Goal: Check status: Check status

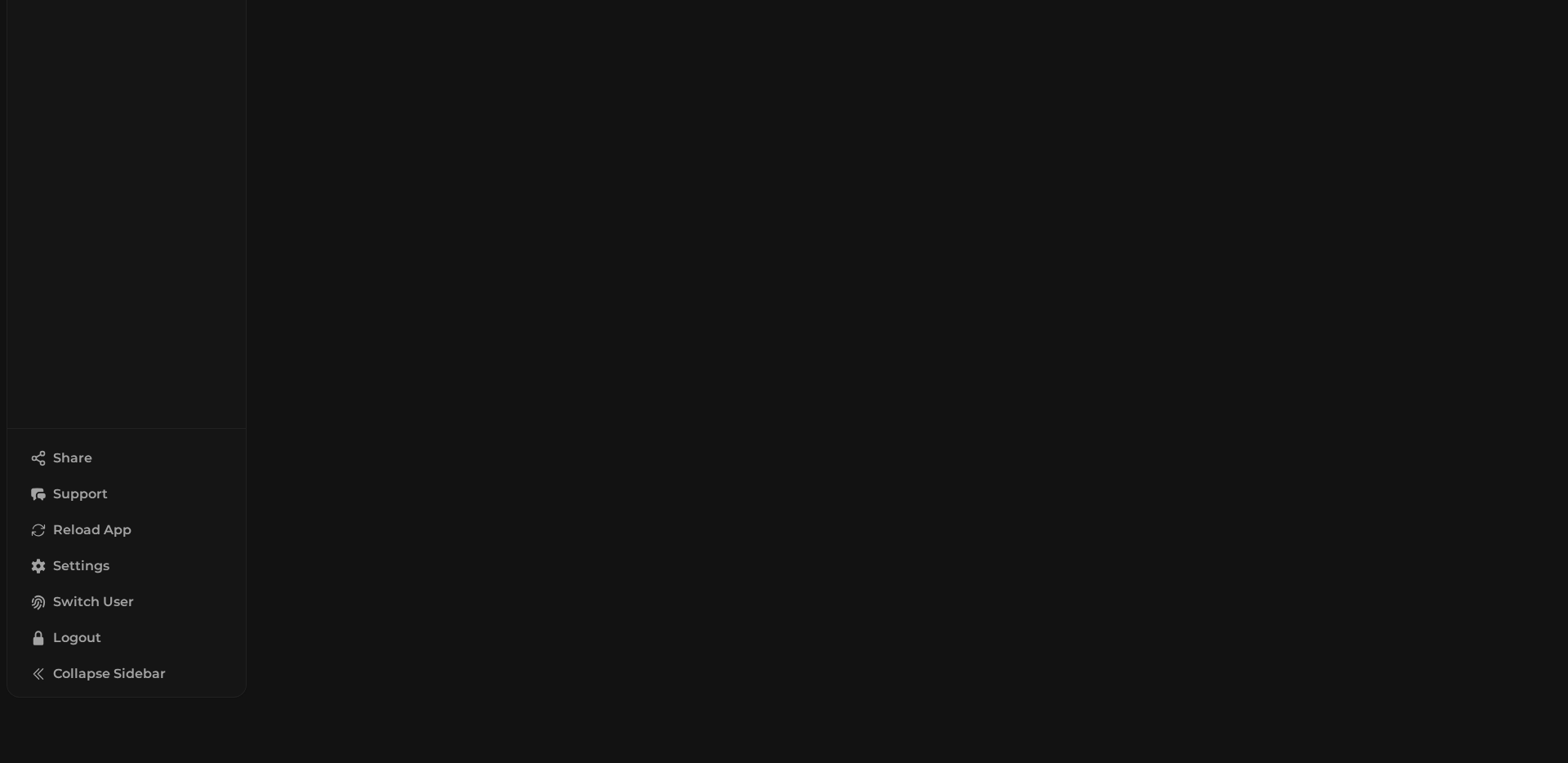
select select "**"
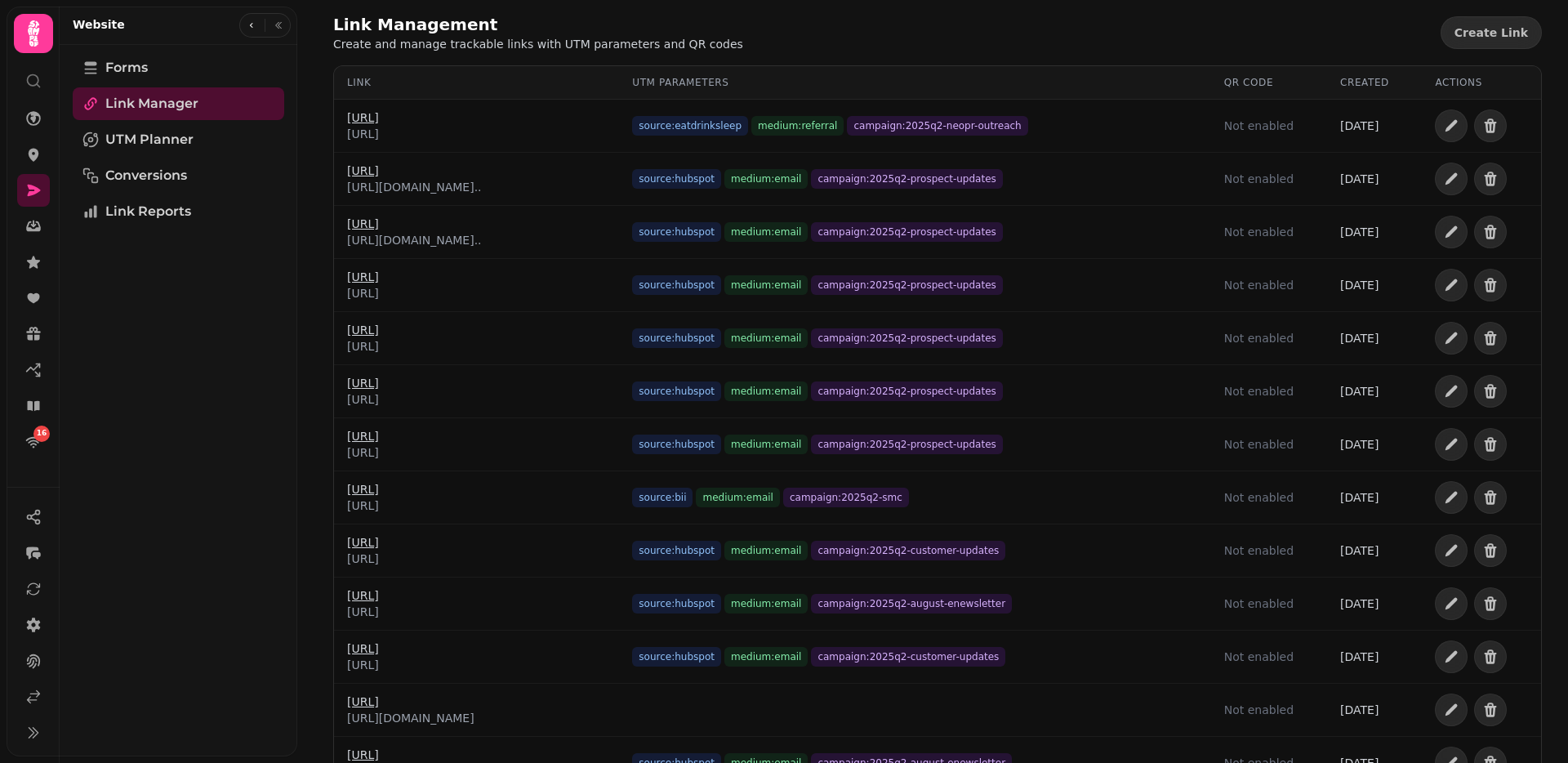
click at [916, 34] on div "Link Management Create and manage trackable links with UTM parameters and QR co…" at bounding box center [937, 32] width 1209 height 39
click at [1122, 64] on div "Link Management Create and manage trackable links with UTM parameters and QR co…" at bounding box center [937, 743] width 1261 height 1486
click at [1122, 45] on div "Link Management Create and manage trackable links with UTM parameters and QR co…" at bounding box center [937, 32] width 1209 height 39
